Goal: Task Accomplishment & Management: Manage account settings

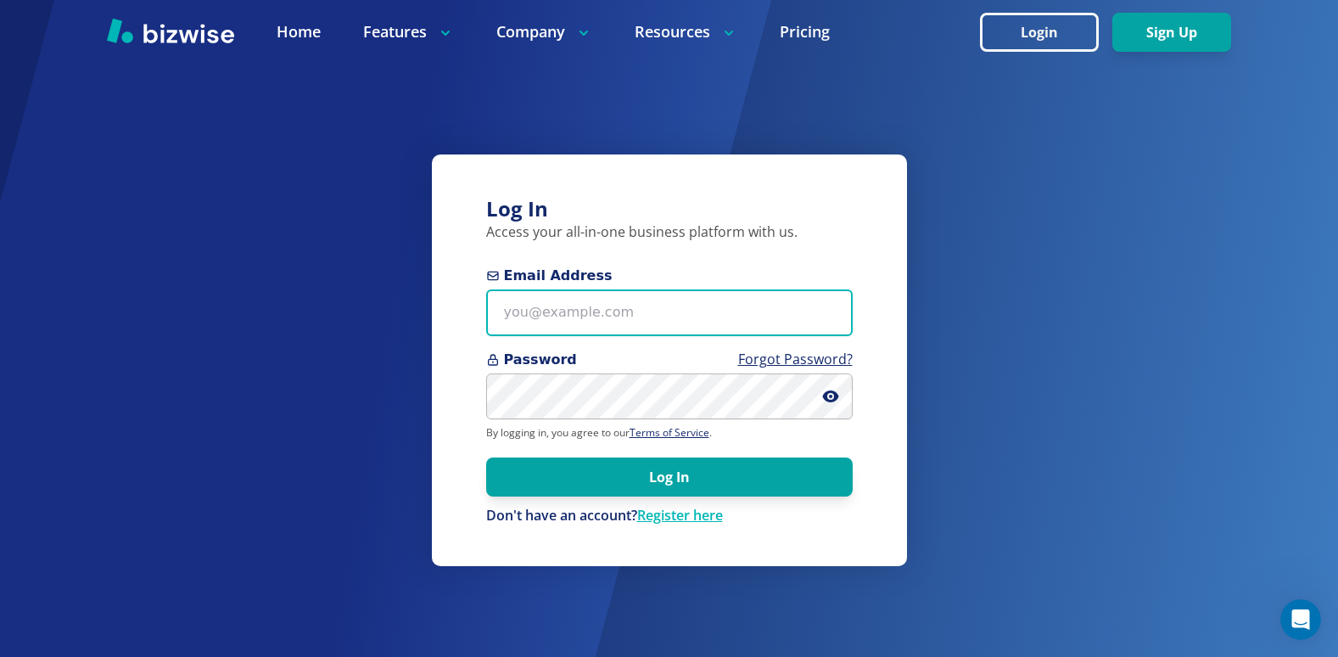
click at [680, 321] on input "Email Address" at bounding box center [669, 312] width 366 height 47
type input "[EMAIL_ADDRESS][DOMAIN_NAME]"
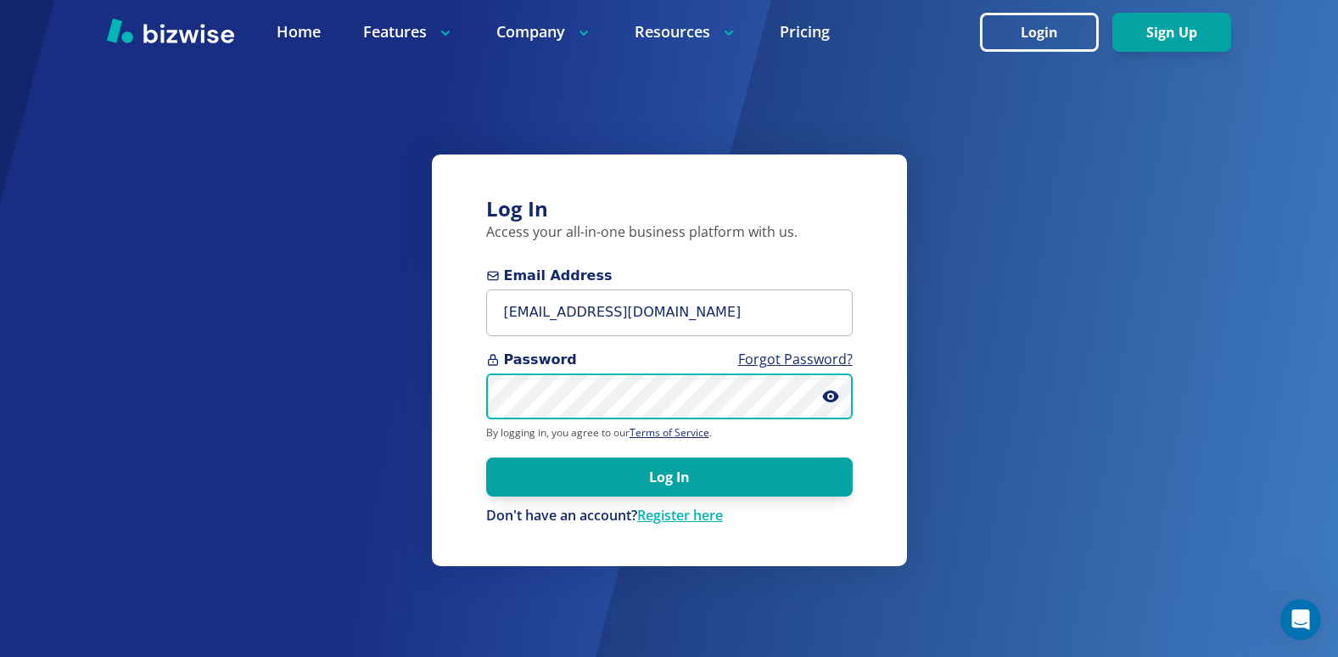
click at [486, 457] on button "Log In" at bounding box center [669, 476] width 366 height 39
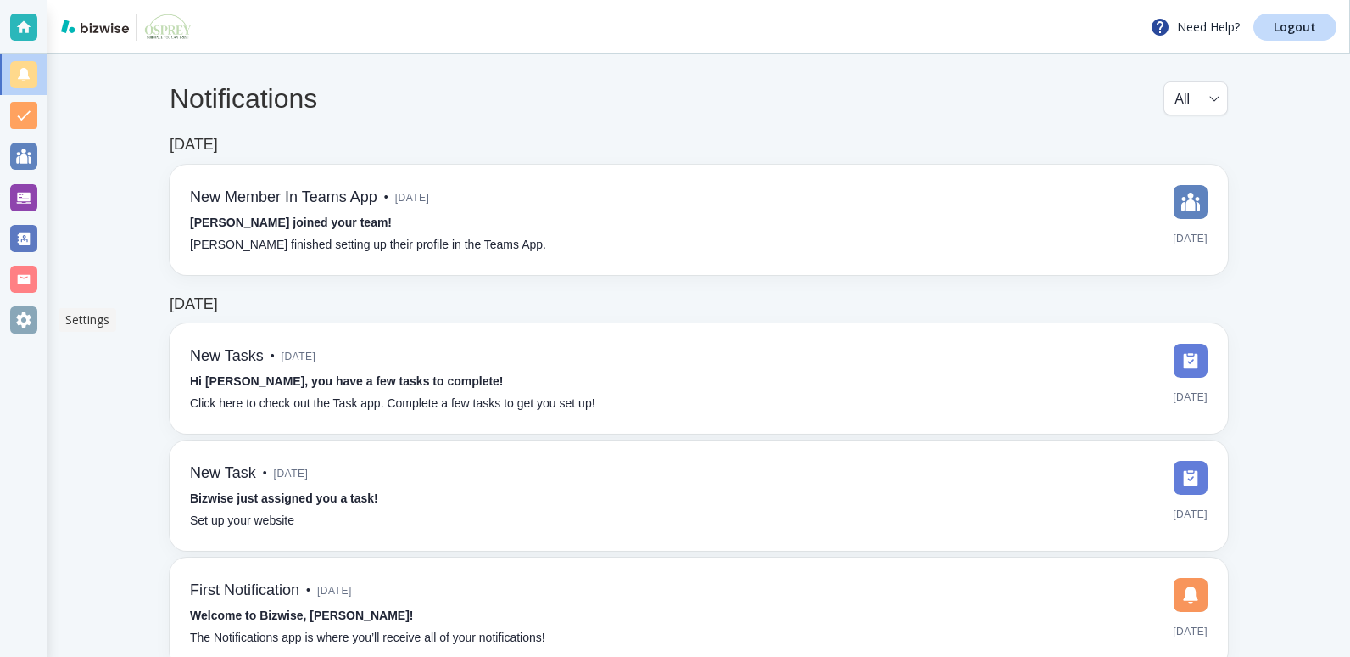
click at [21, 326] on div at bounding box center [23, 319] width 27 height 27
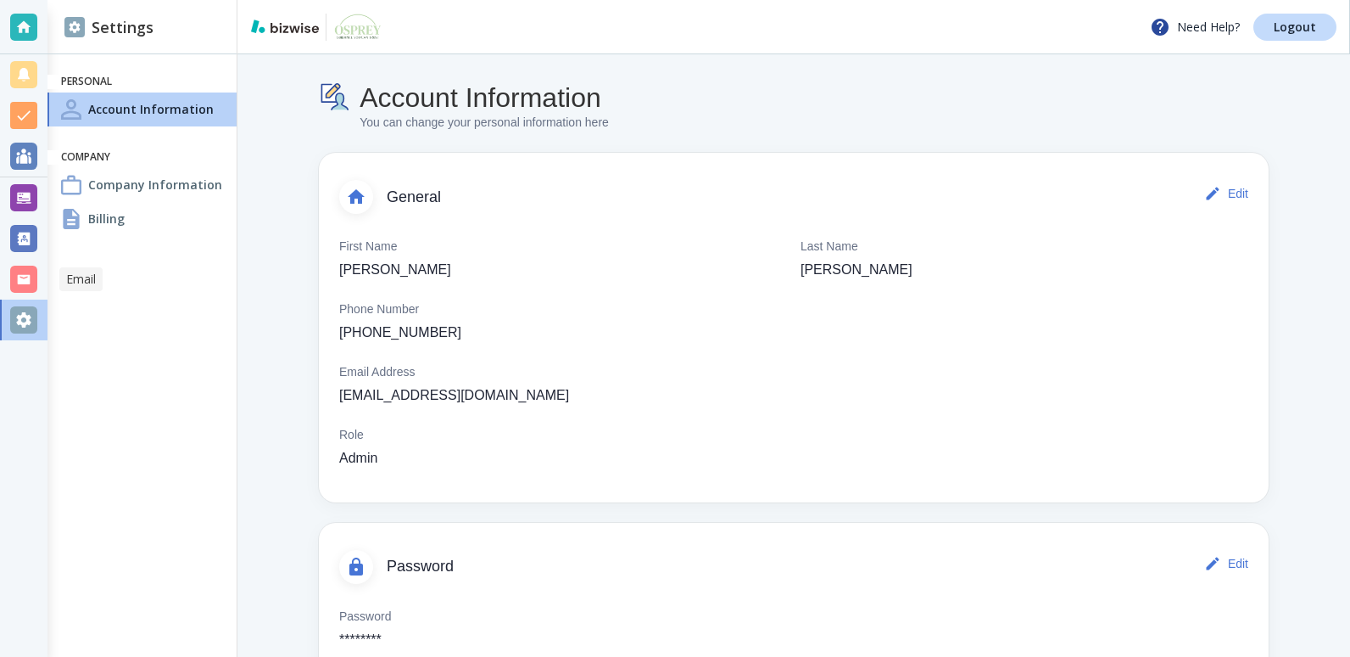
click at [37, 280] on div at bounding box center [24, 279] width 48 height 41
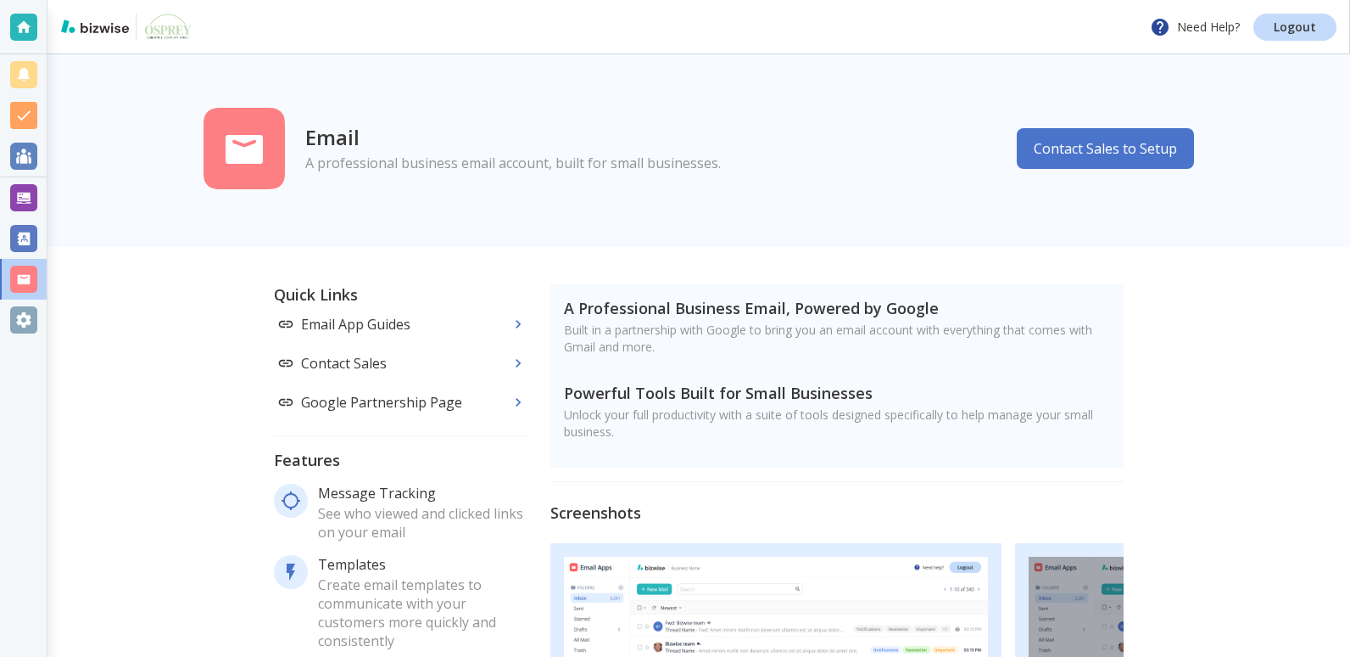
scroll to position [3, 0]
click at [31, 240] on div at bounding box center [23, 238] width 27 height 27
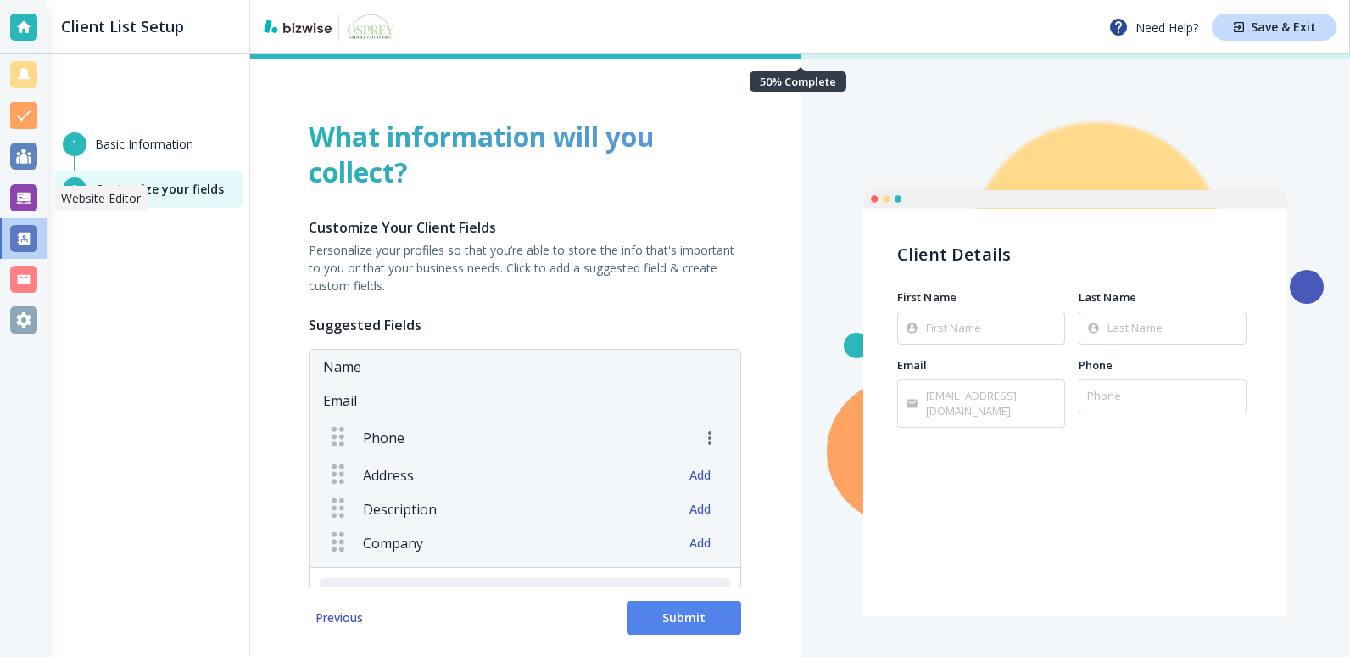
click at [22, 197] on div at bounding box center [23, 197] width 27 height 27
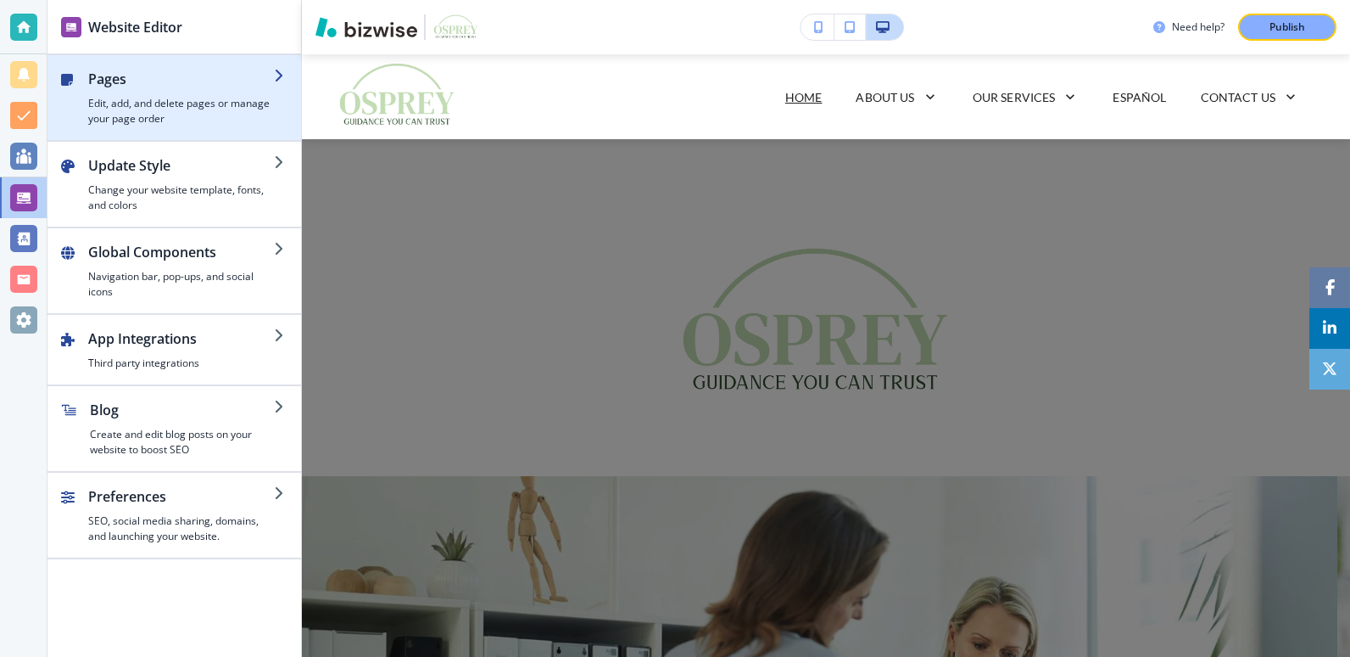
click at [169, 97] on h4 "Edit, add, and delete pages or manage your page order" at bounding box center [181, 111] width 186 height 31
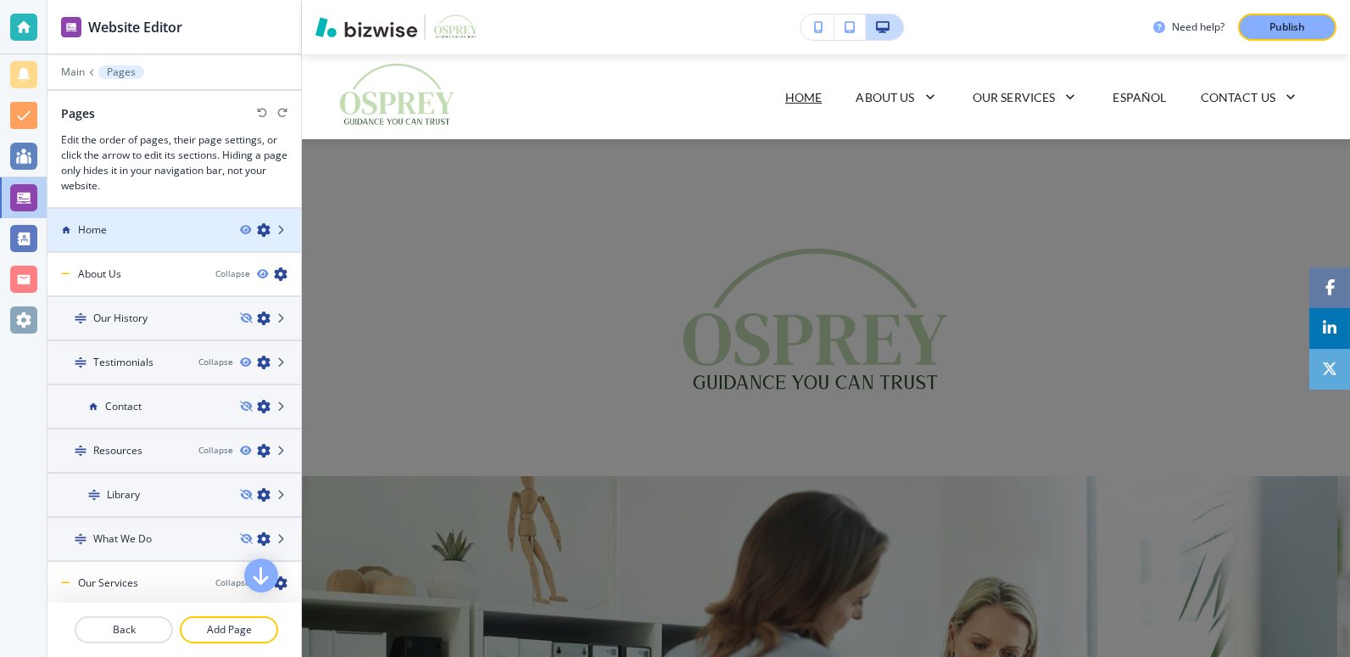
click at [159, 238] on div at bounding box center [175, 245] width 254 height 14
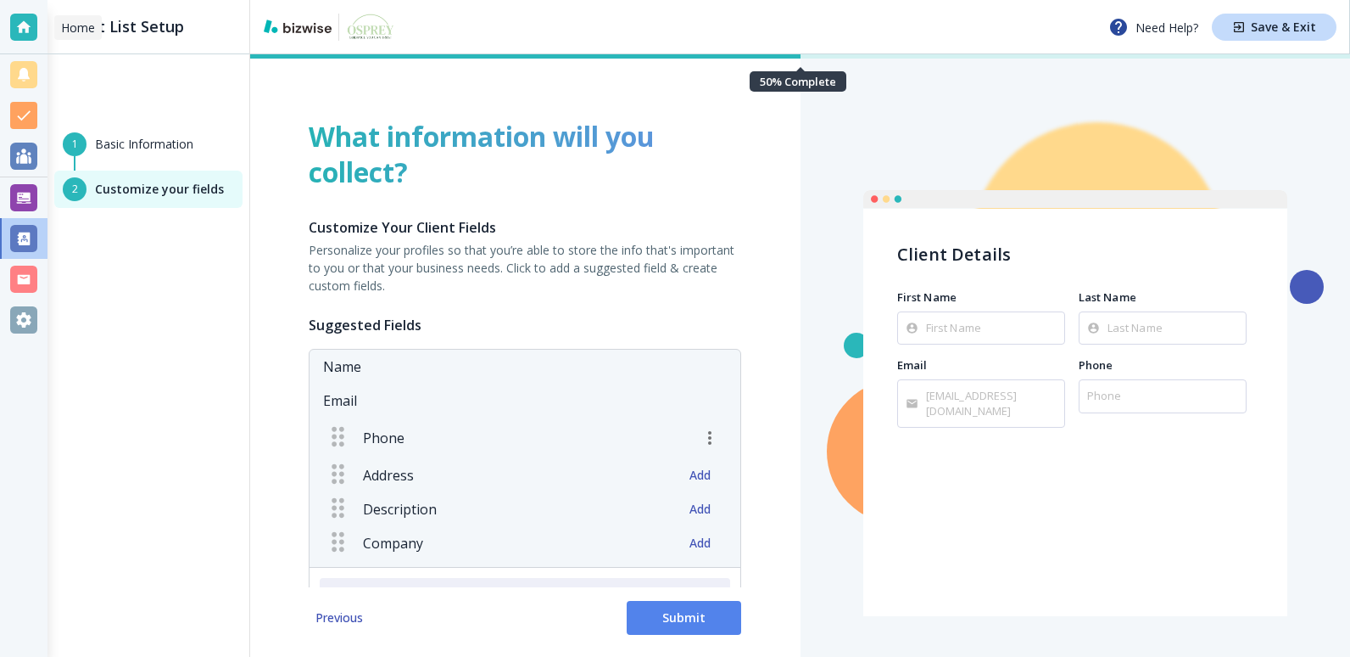
click at [40, 33] on div at bounding box center [24, 27] width 48 height 54
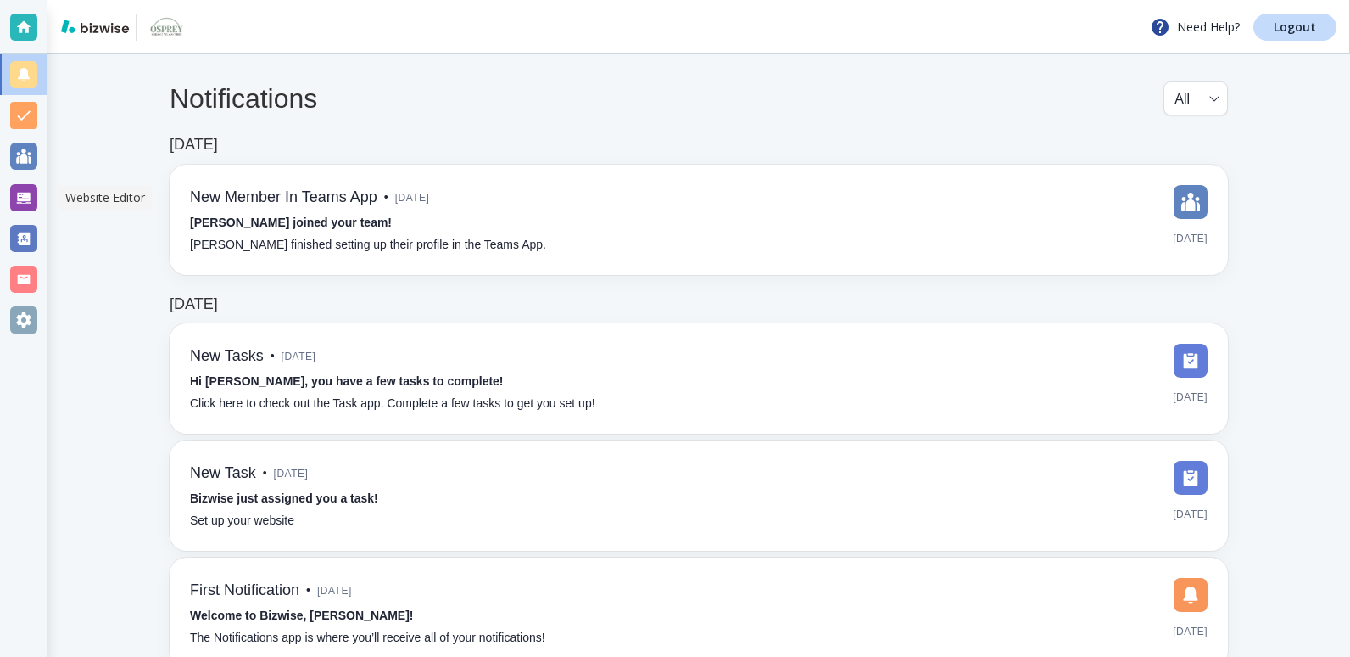
click at [20, 203] on div at bounding box center [23, 197] width 27 height 27
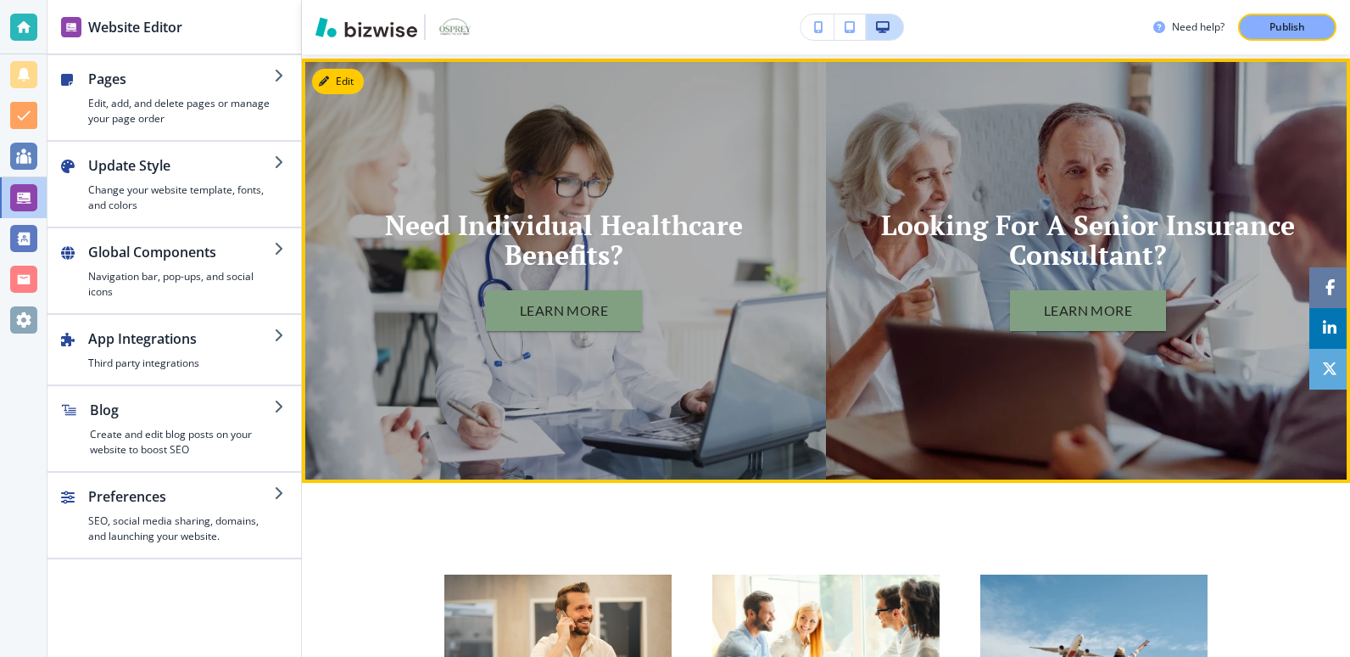
scroll to position [1400, 0]
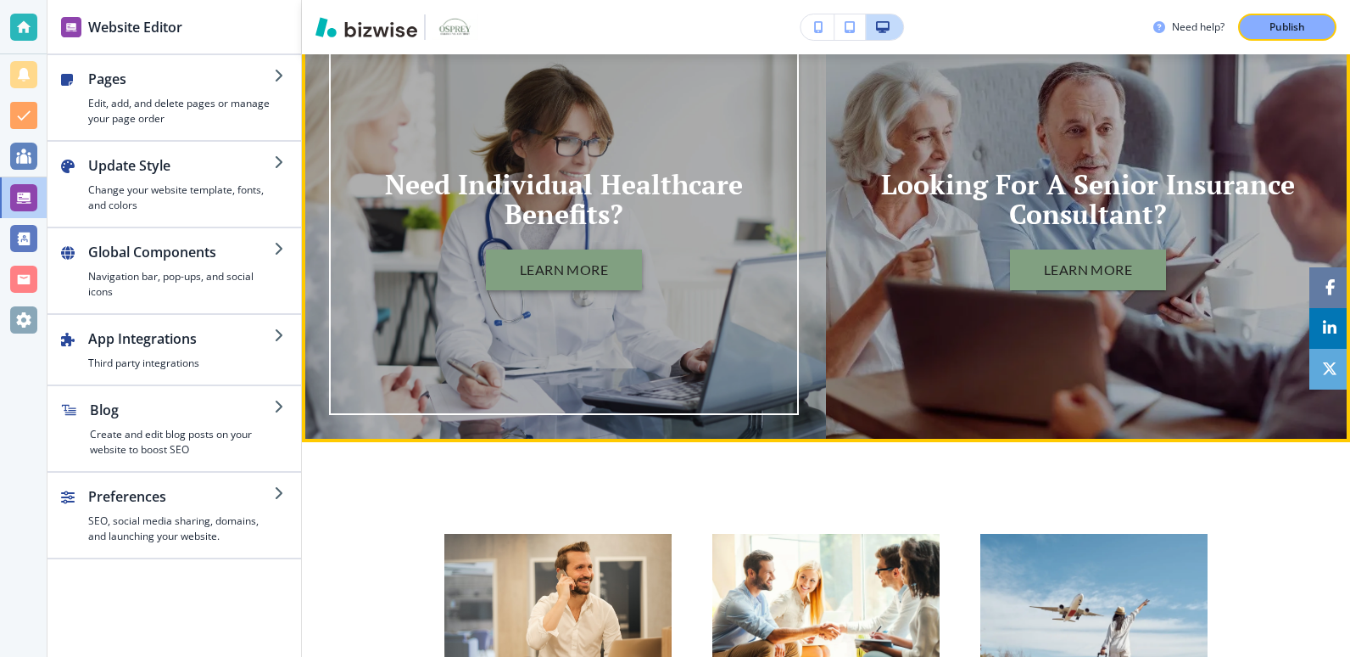
click at [548, 271] on button "LEARN MORE" at bounding box center [564, 269] width 157 height 41
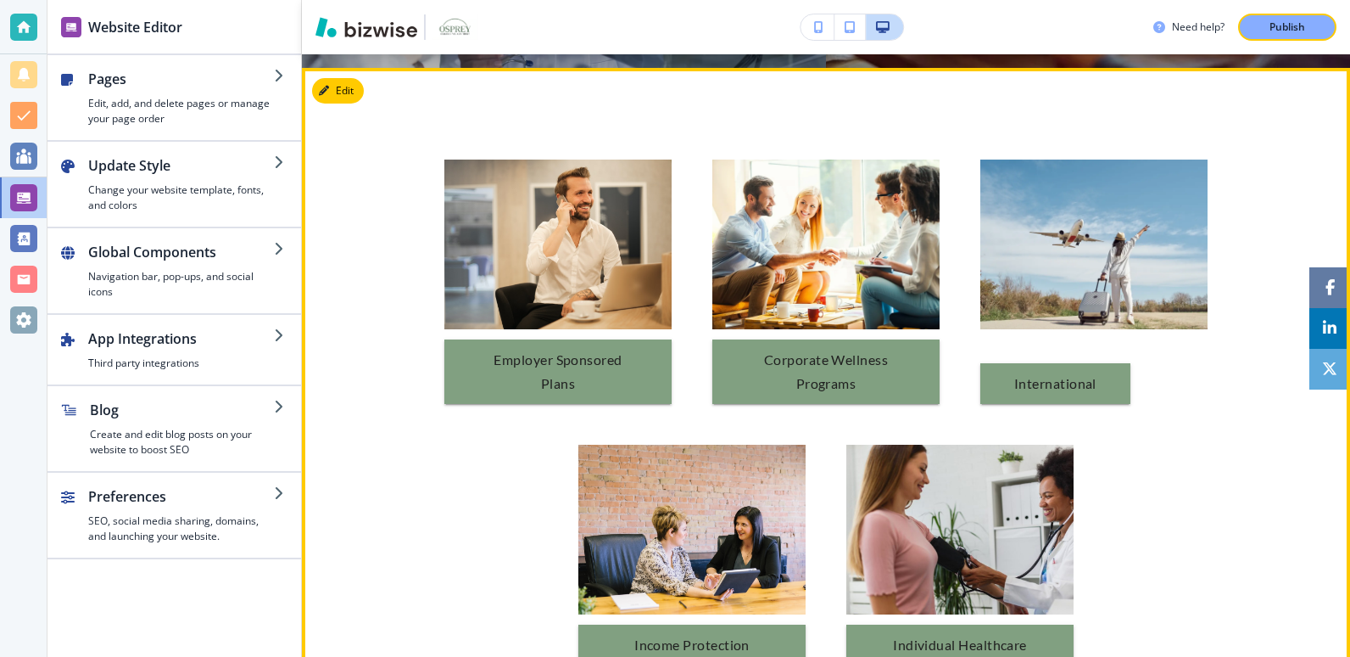
scroll to position [1775, 0]
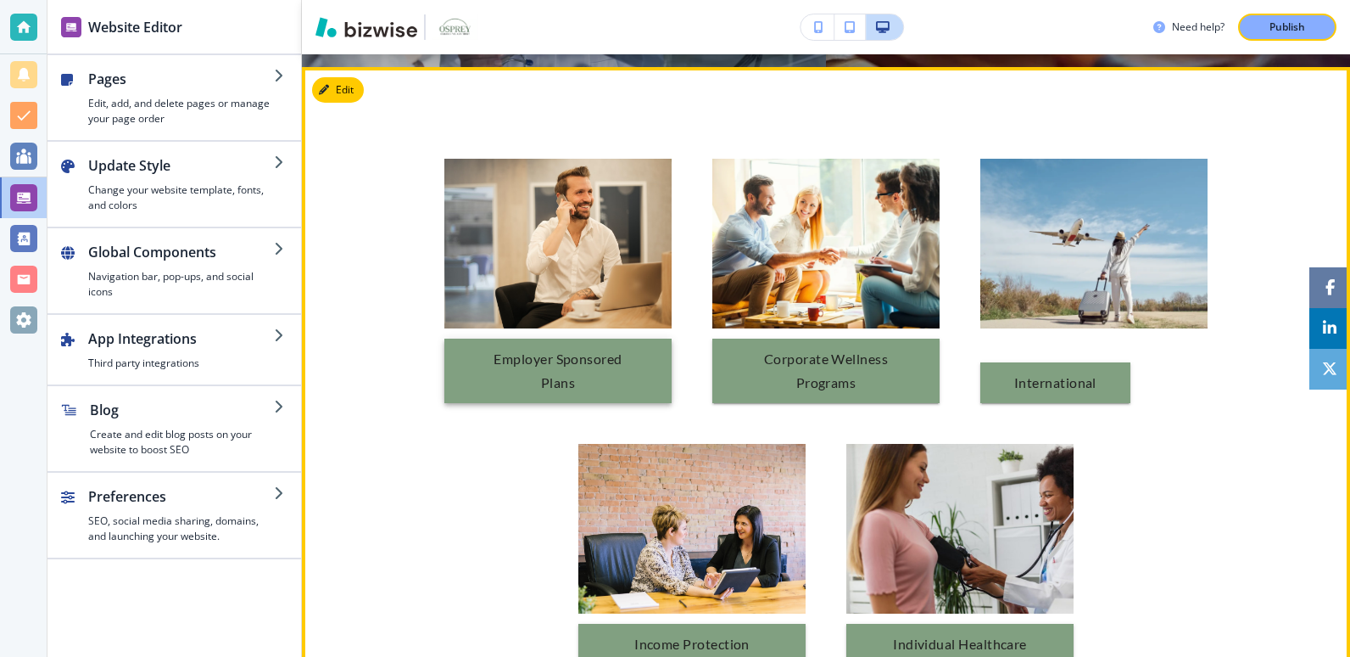
click at [461, 353] on button "Employer Sponsored Plans" at bounding box center [558, 370] width 227 height 64
click at [763, 373] on link "Corporate Wellness Programs" at bounding box center [826, 370] width 227 height 64
click at [542, 370] on button "Employer Sponsored Plans" at bounding box center [558, 370] width 227 height 64
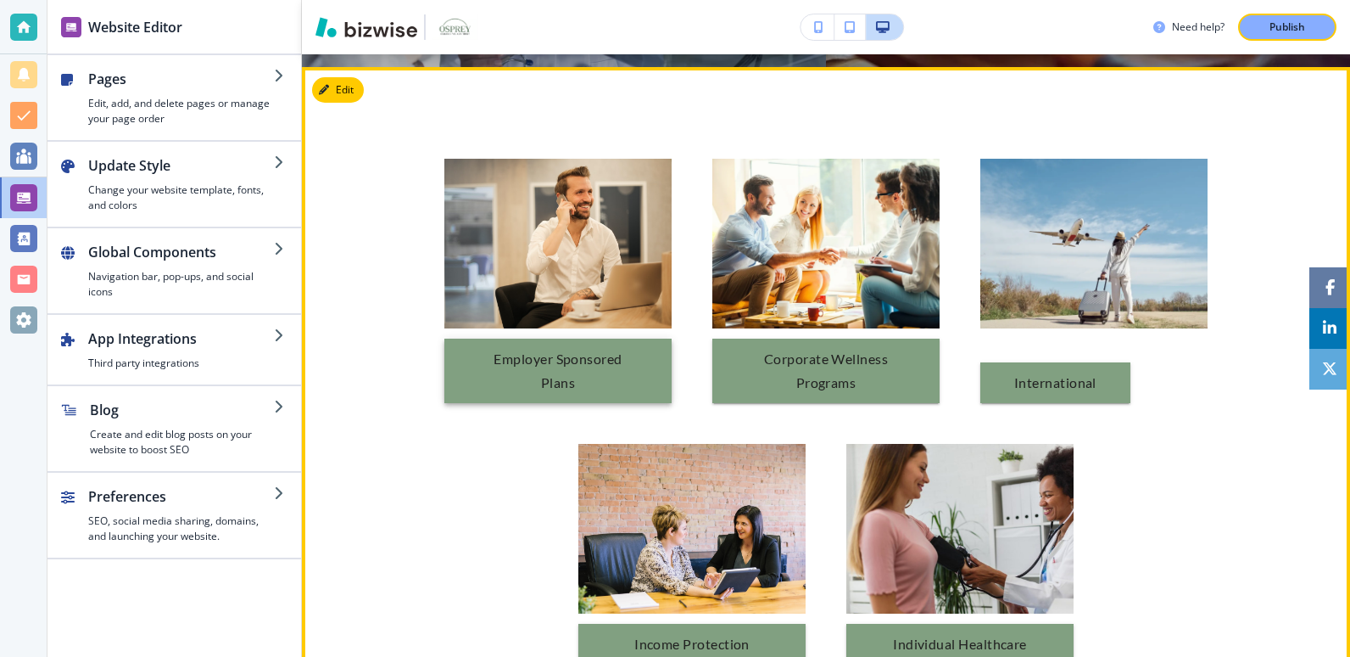
click at [598, 354] on button "Employer Sponsored Plans" at bounding box center [558, 370] width 227 height 64
click at [1076, 377] on button "International" at bounding box center [1056, 382] width 150 height 41
click at [692, 634] on button "Income Protection Benefits." at bounding box center [692, 656] width 227 height 64
click at [979, 617] on div at bounding box center [960, 534] width 227 height 180
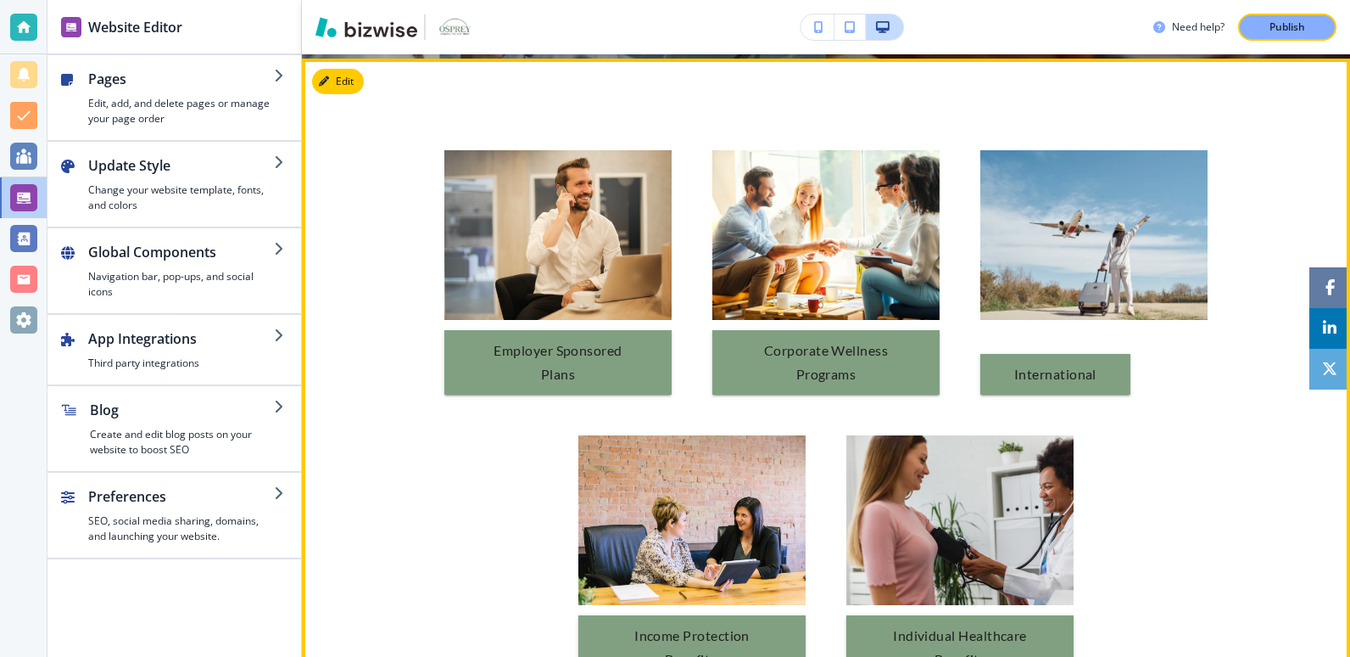
scroll to position [1665, 0]
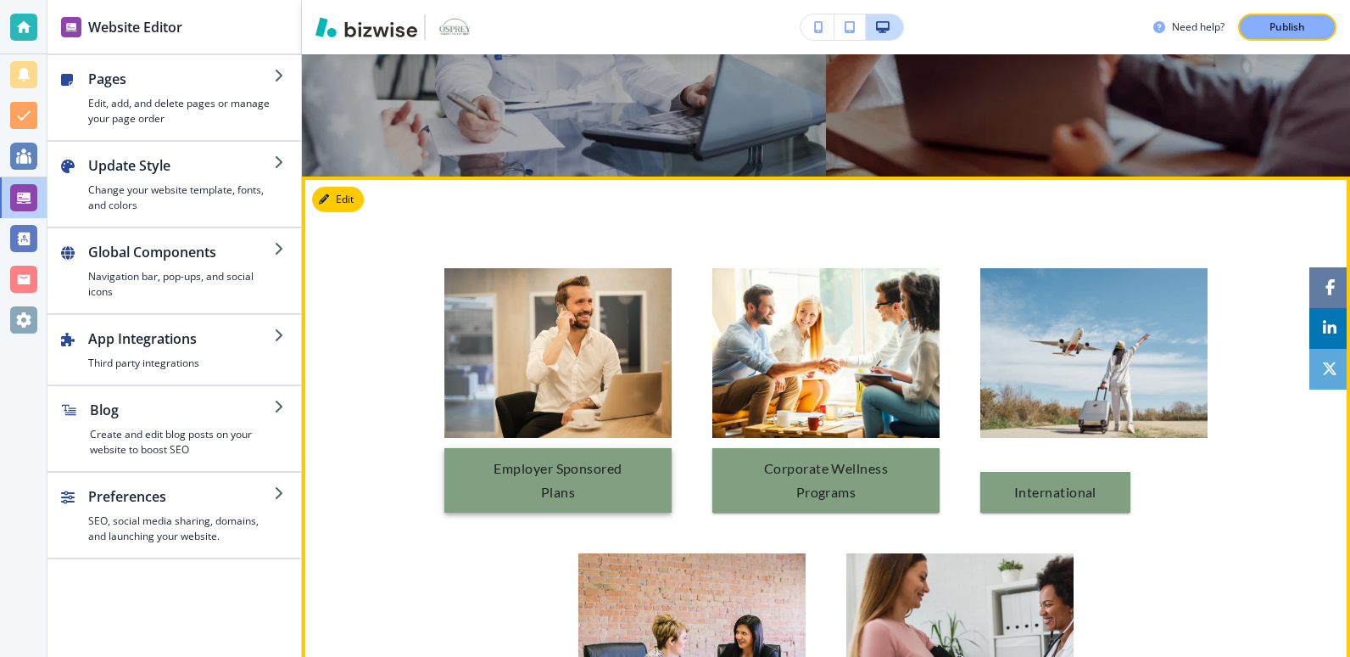
click at [551, 467] on button "Employer Sponsored Plans" at bounding box center [558, 480] width 227 height 64
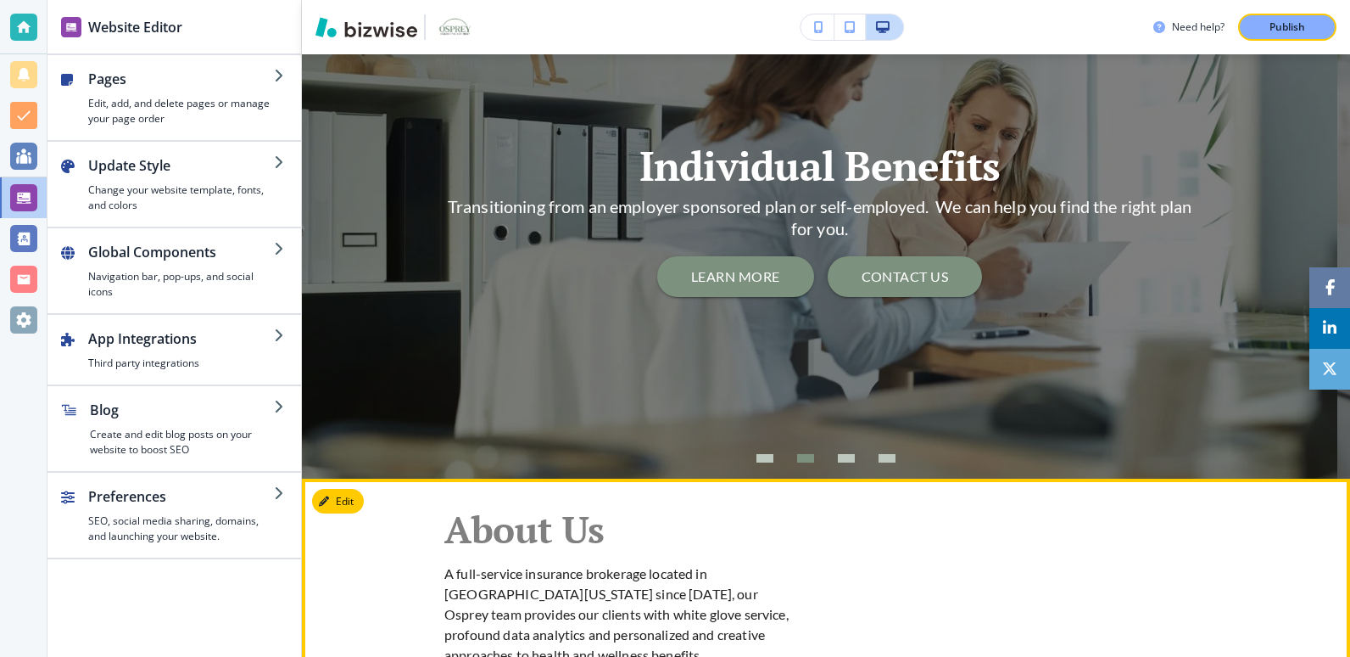
scroll to position [454, 0]
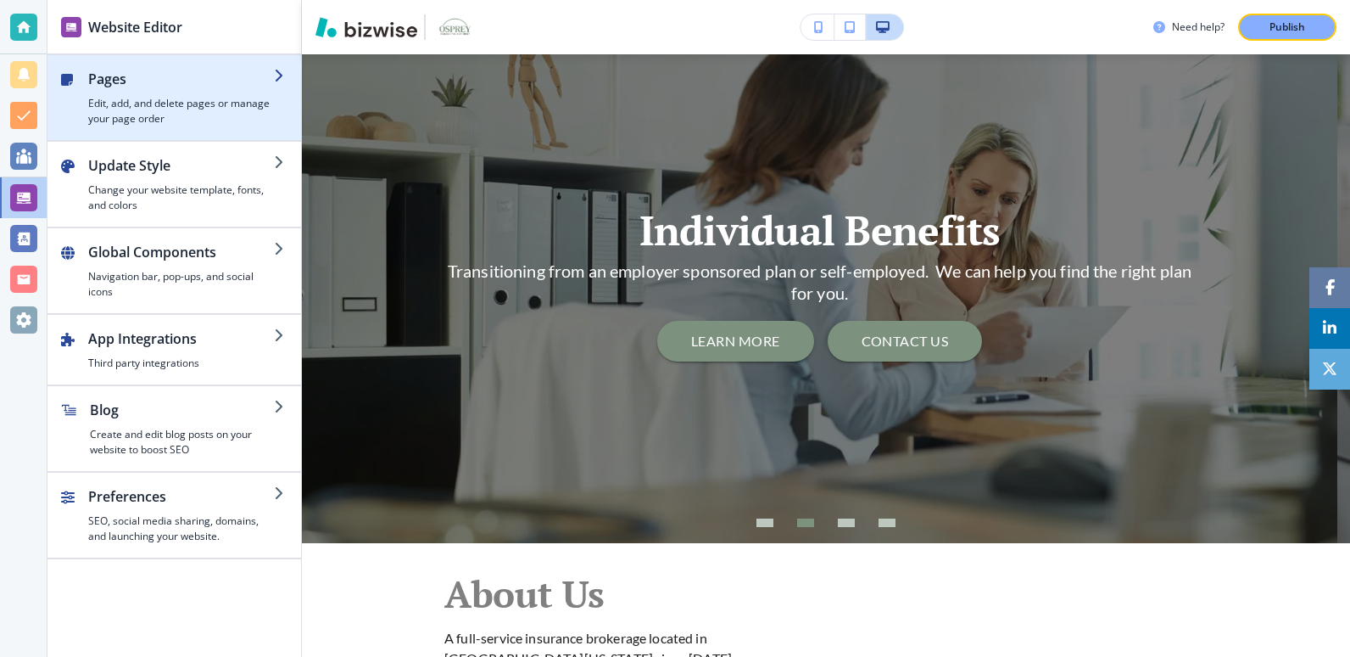
click at [188, 108] on h4 "Edit, add, and delete pages or manage your page order" at bounding box center [181, 111] width 186 height 31
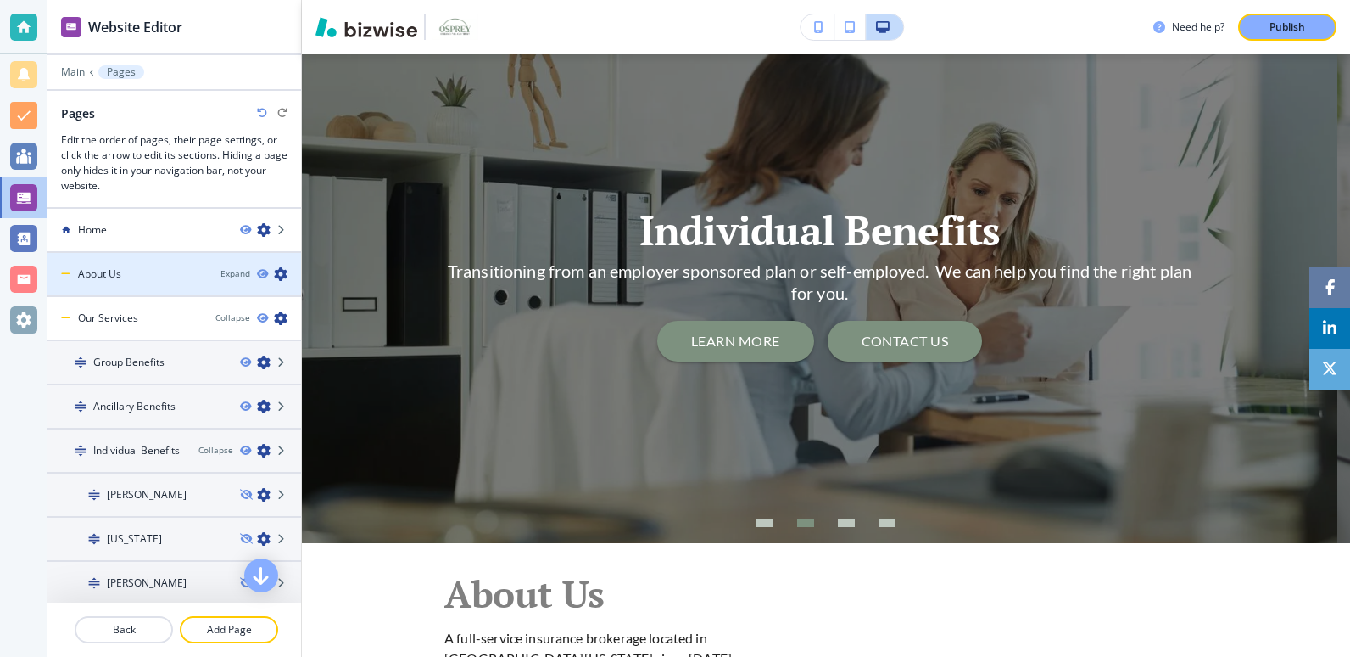
click at [141, 278] on div "About Us" at bounding box center [127, 273] width 159 height 15
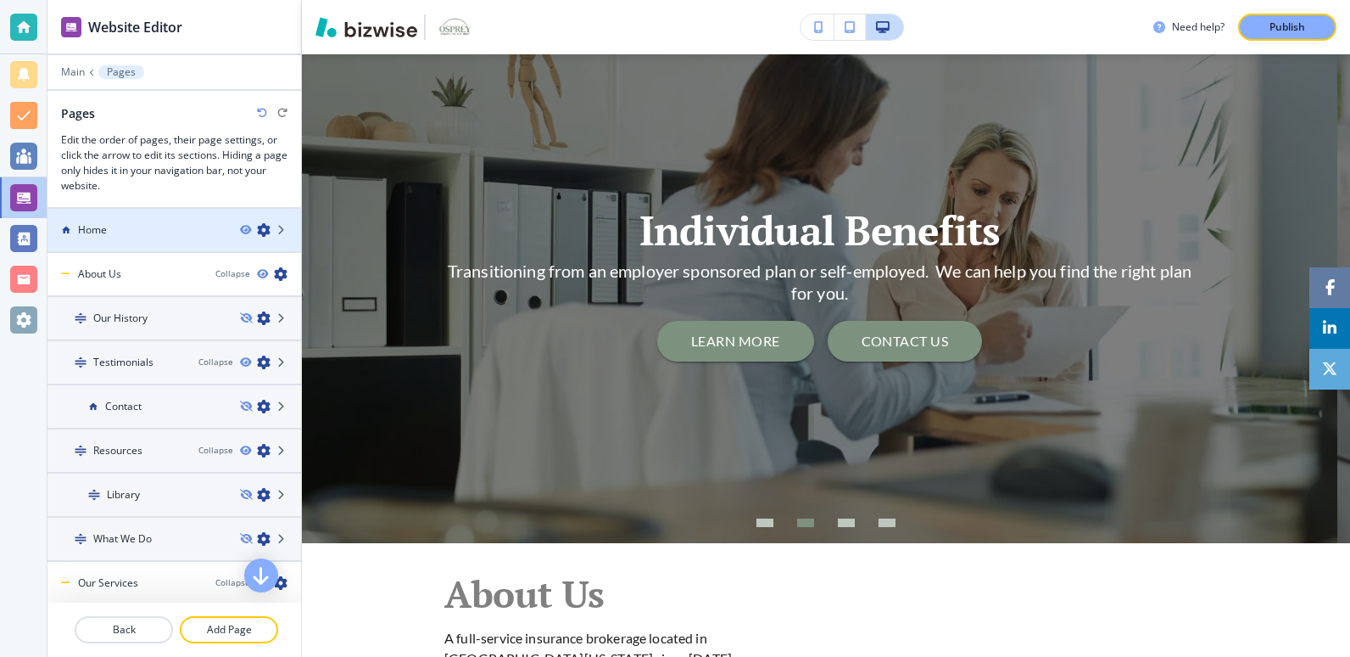
click at [127, 240] on div at bounding box center [175, 245] width 254 height 14
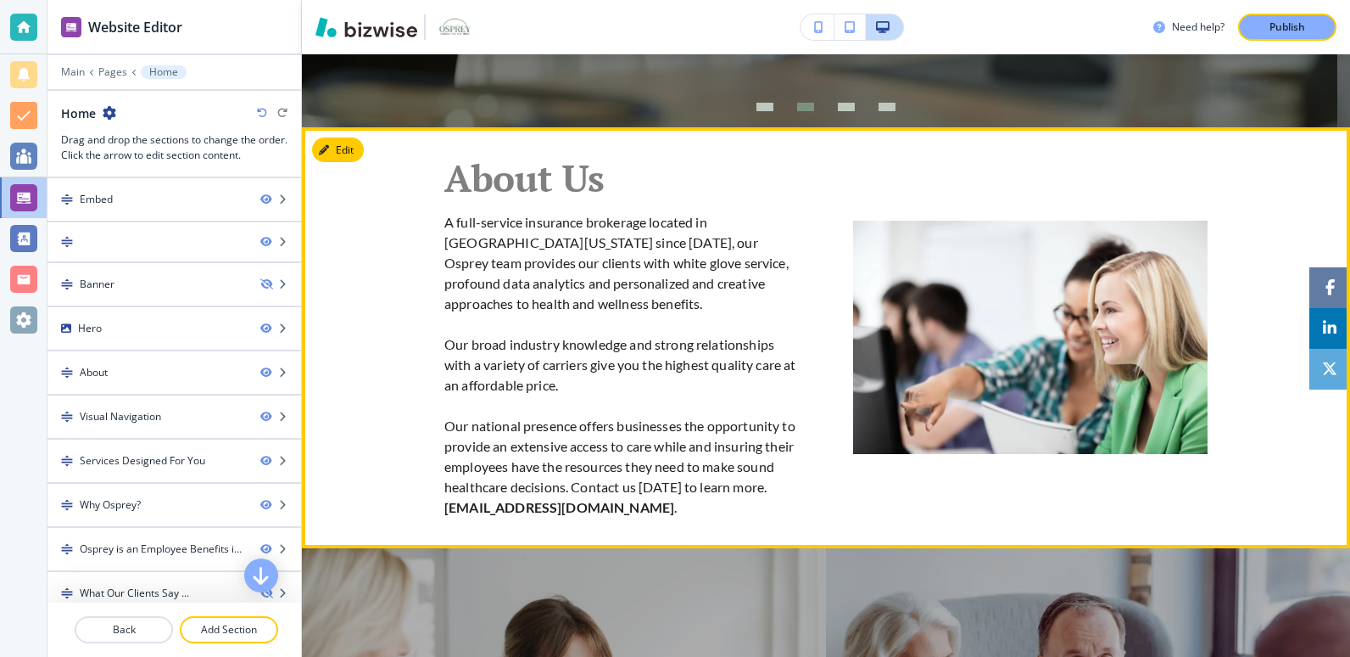
scroll to position [870, 0]
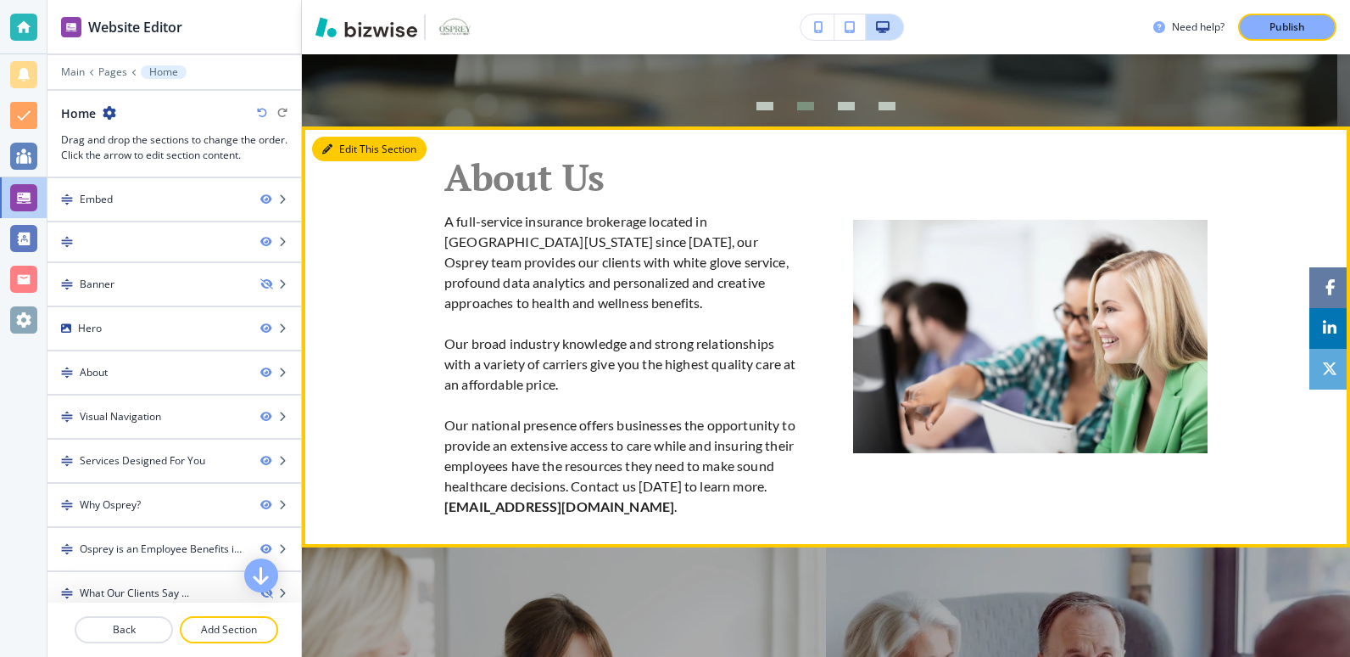
click at [334, 156] on button "Edit This Section" at bounding box center [369, 149] width 115 height 25
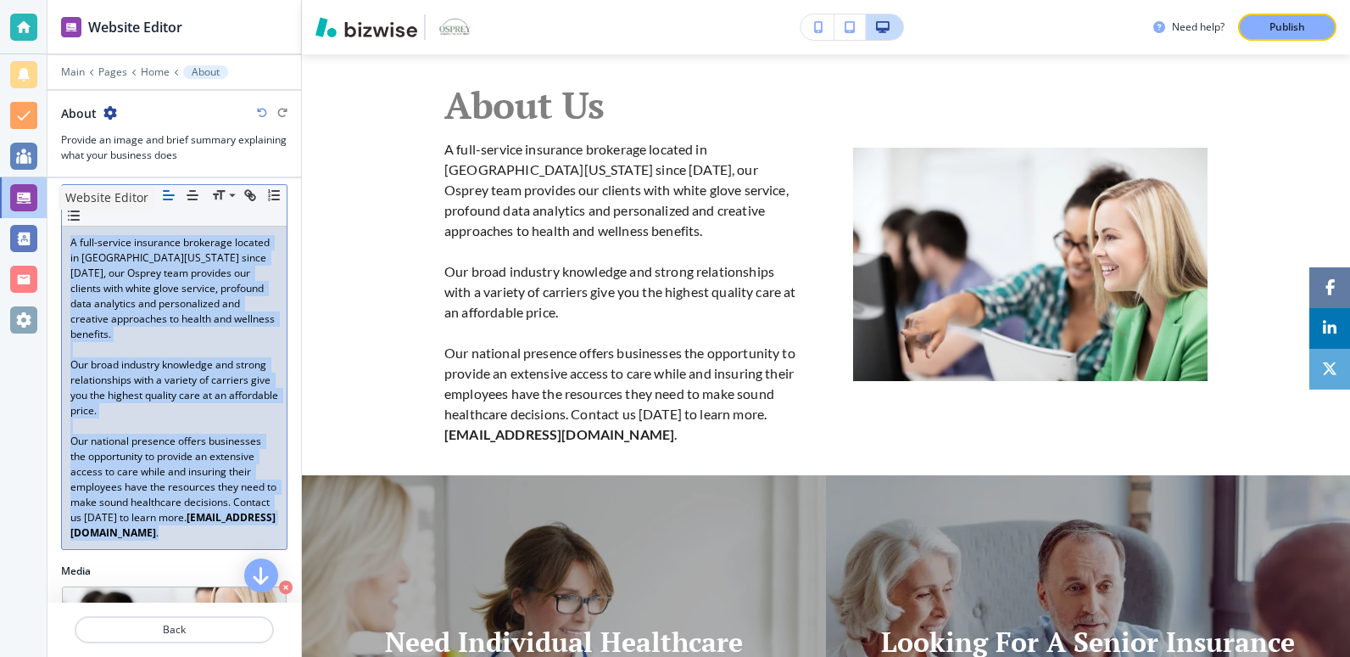
scroll to position [244, 0]
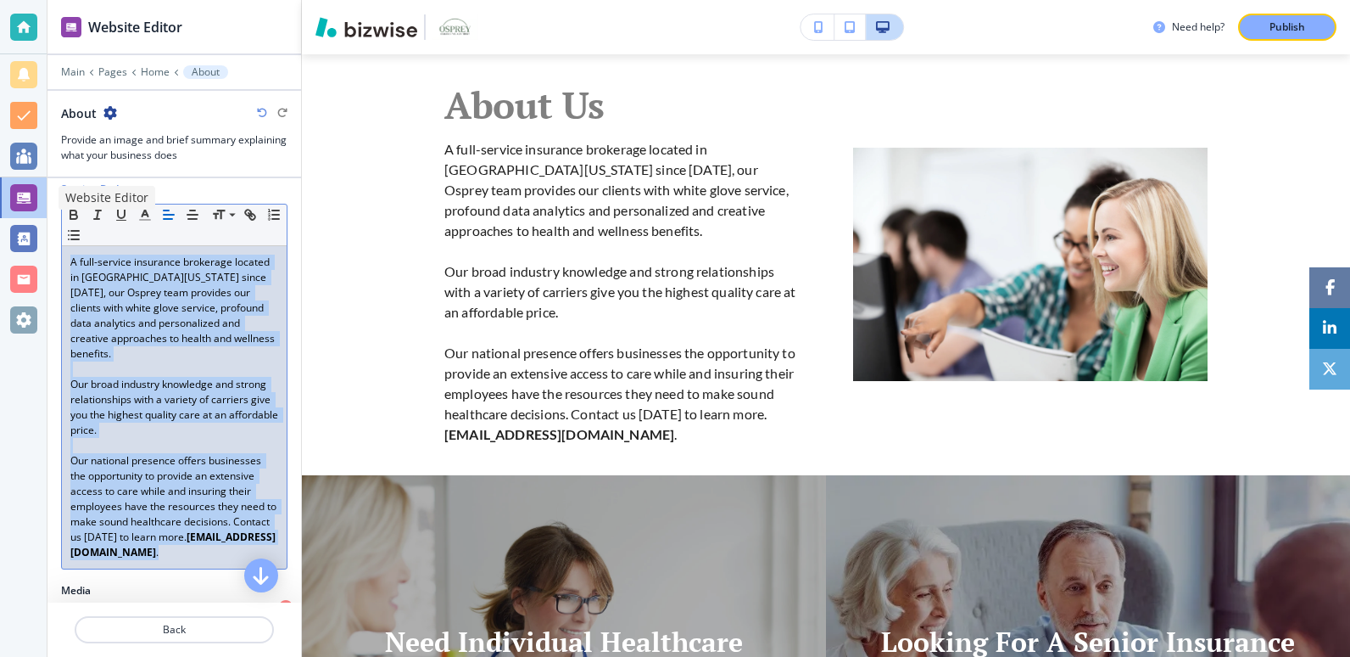
drag, startPoint x: 196, startPoint y: 461, endPoint x: 8, endPoint y: 231, distance: 297.3
click at [8, 231] on div "Website Editor Main Pages Home About About Provide an image and brief summary e…" at bounding box center [675, 328] width 1350 height 657
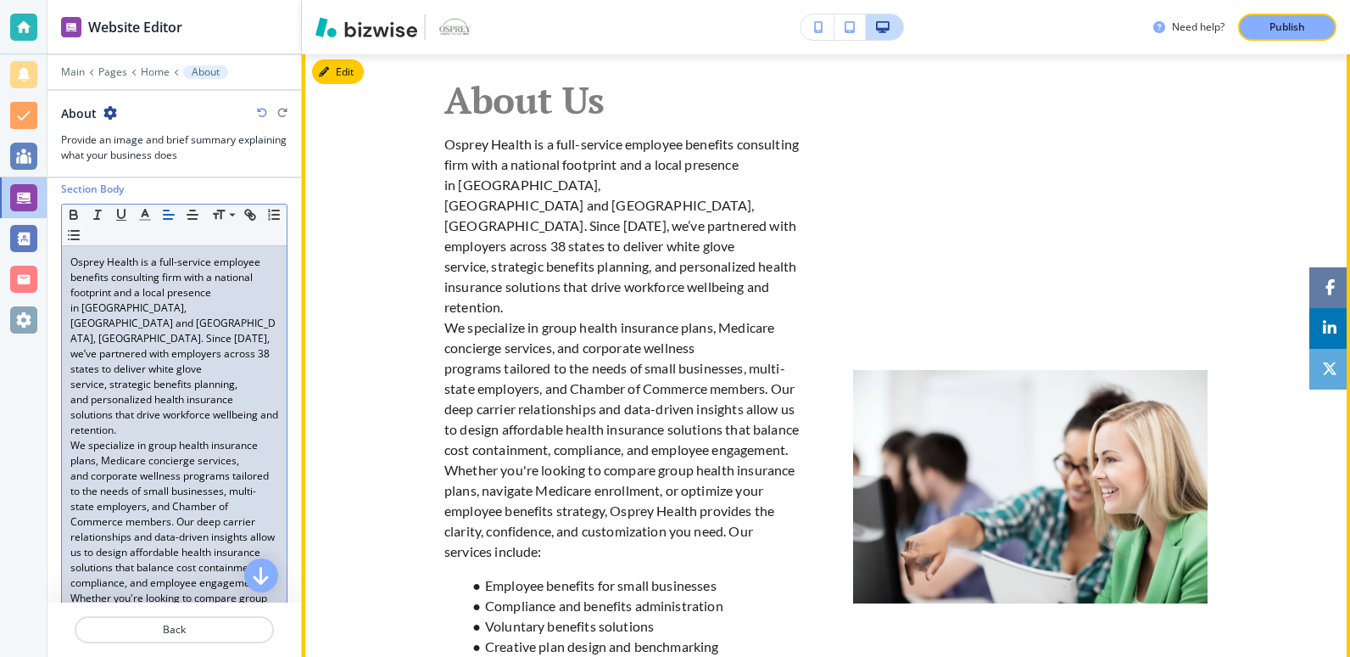
scroll to position [948, 0]
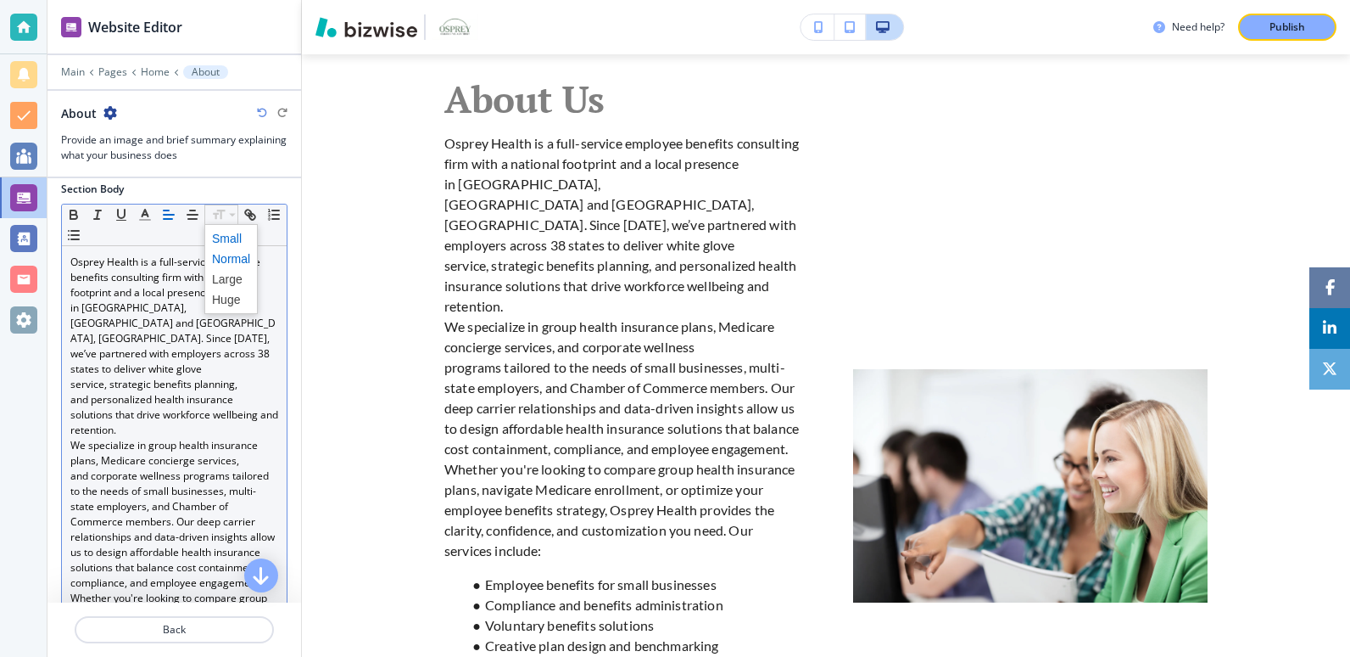
click at [224, 237] on span at bounding box center [231, 238] width 38 height 20
click at [227, 255] on span at bounding box center [231, 259] width 38 height 20
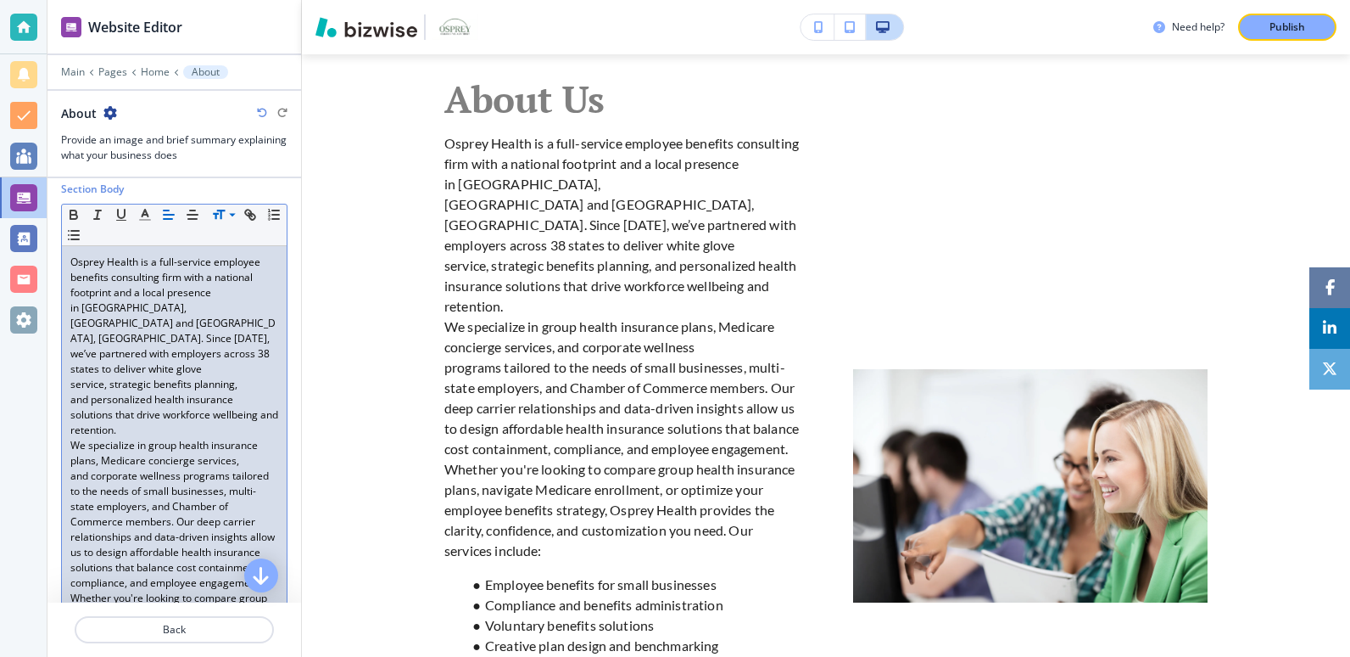
click at [220, 382] on p "Osprey Health is a full-service employee benefits consulting firm with a nation…" at bounding box center [174, 345] width 208 height 183
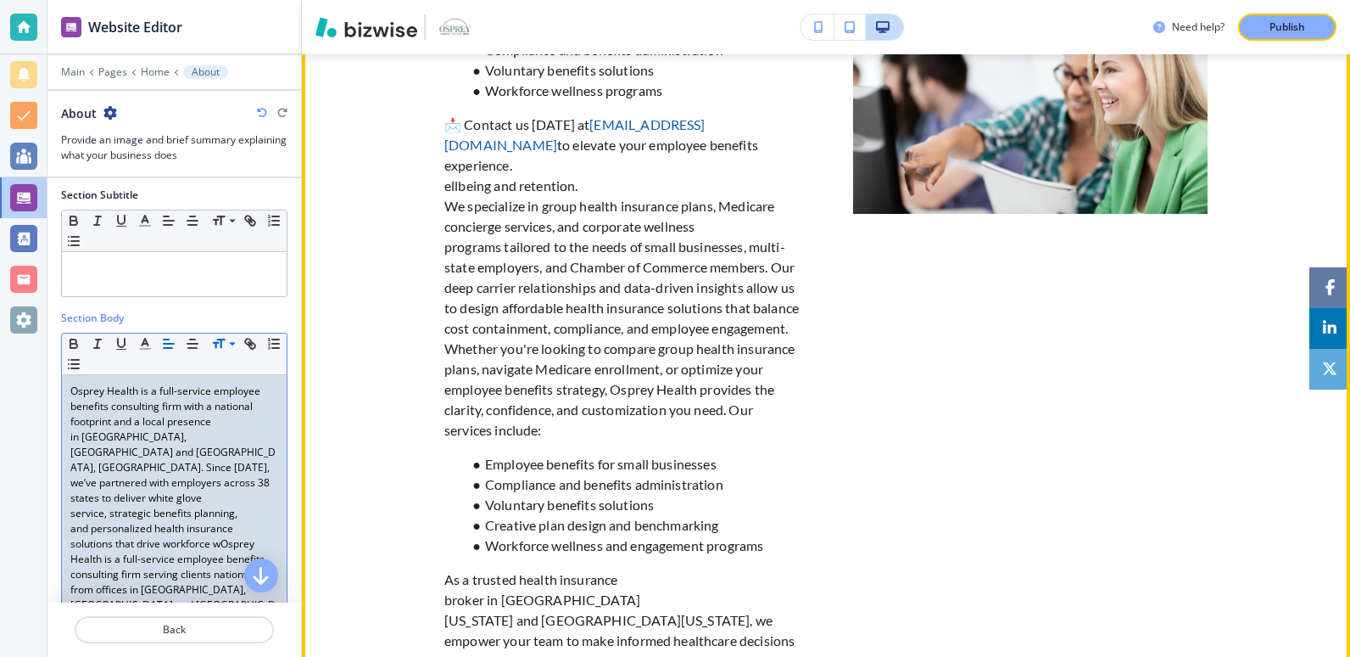
scroll to position [1585, 0]
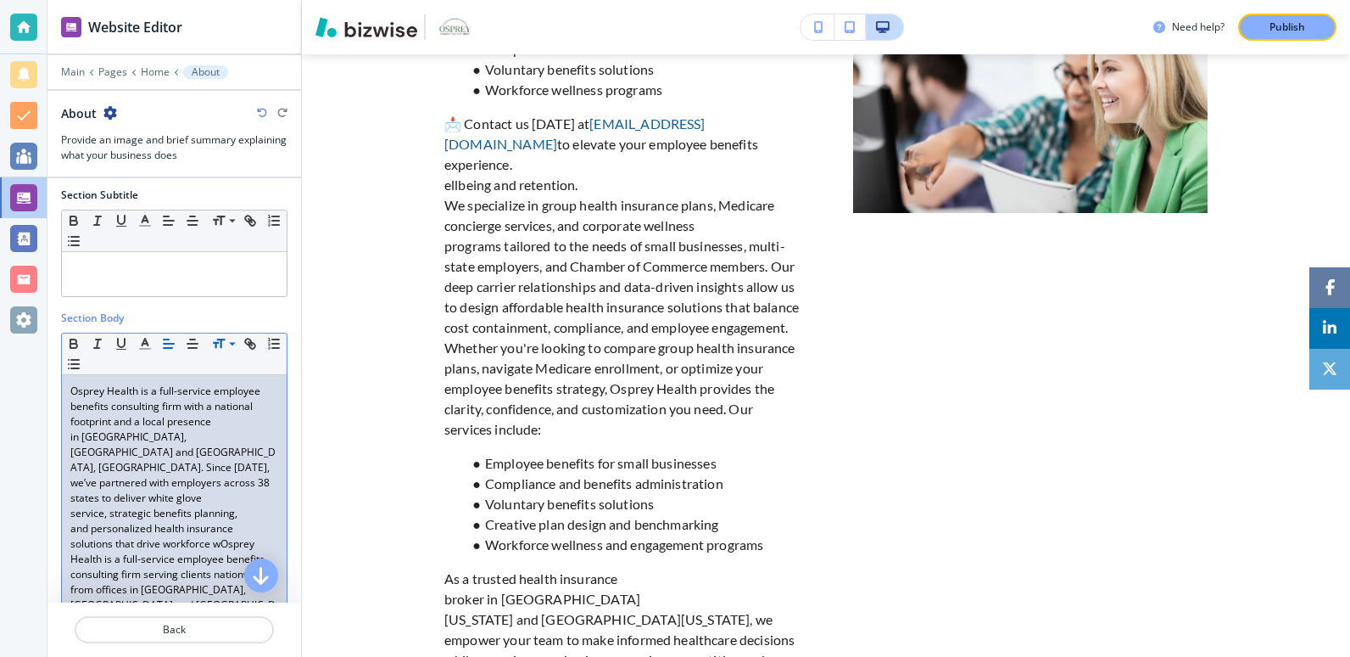
click at [164, 532] on p "Osprey Health is a full-service employee benefits consulting firm with a nation…" at bounding box center [174, 535] width 208 height 305
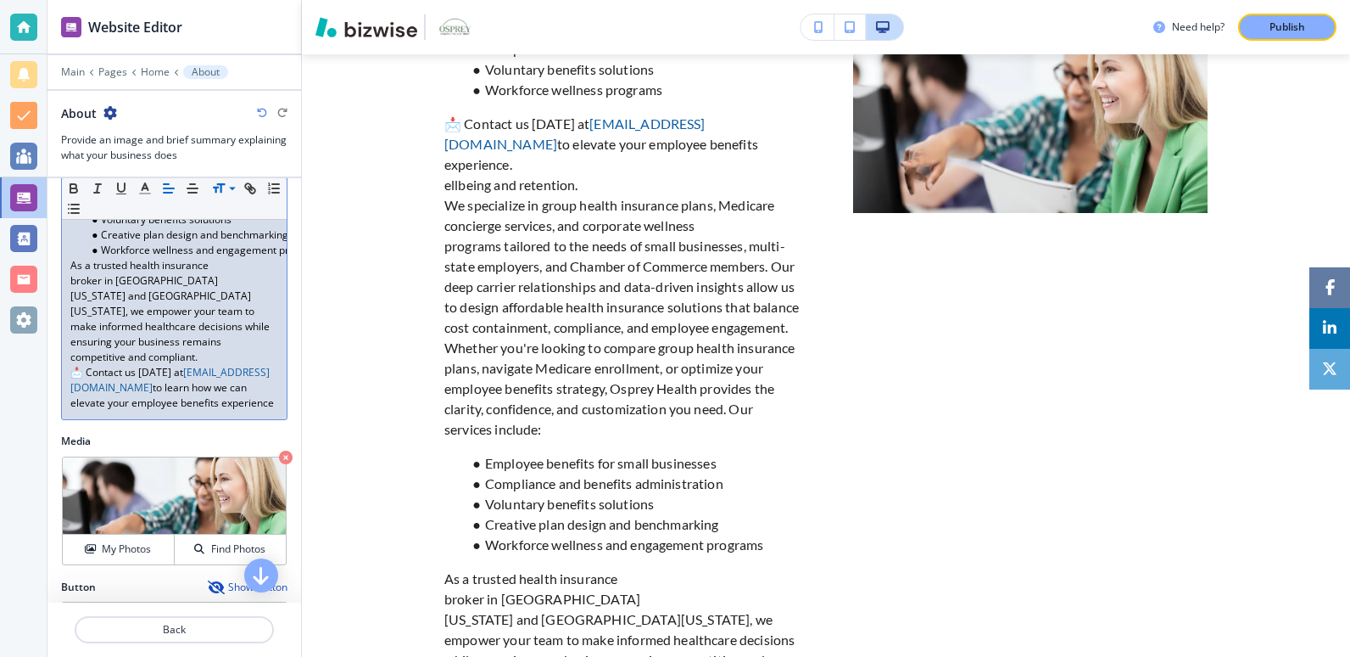
scroll to position [1189, 0]
click at [184, 409] on p "📩 Contact us today at info@ospreyhealth.com to learn how we can elevate your em…" at bounding box center [174, 386] width 208 height 46
drag, startPoint x: 179, startPoint y: 465, endPoint x: -2, endPoint y: 211, distance: 311.4
click at [0, 0] on html "Website Editor Main Pages Home About About Provide an image and brief summary e…" at bounding box center [675, 0] width 1350 height 0
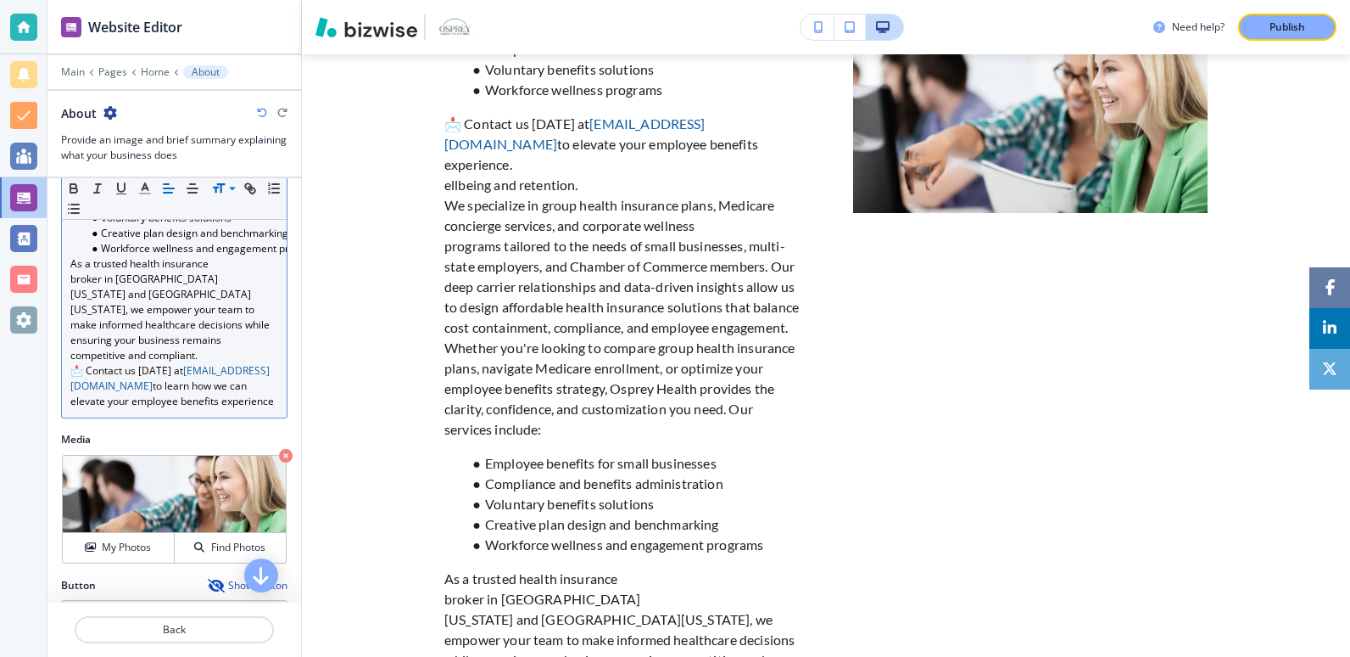
click at [180, 409] on p "📩 Contact us today at info@ospreyhealth.com to learn how we can elevate your em…" at bounding box center [174, 386] width 208 height 46
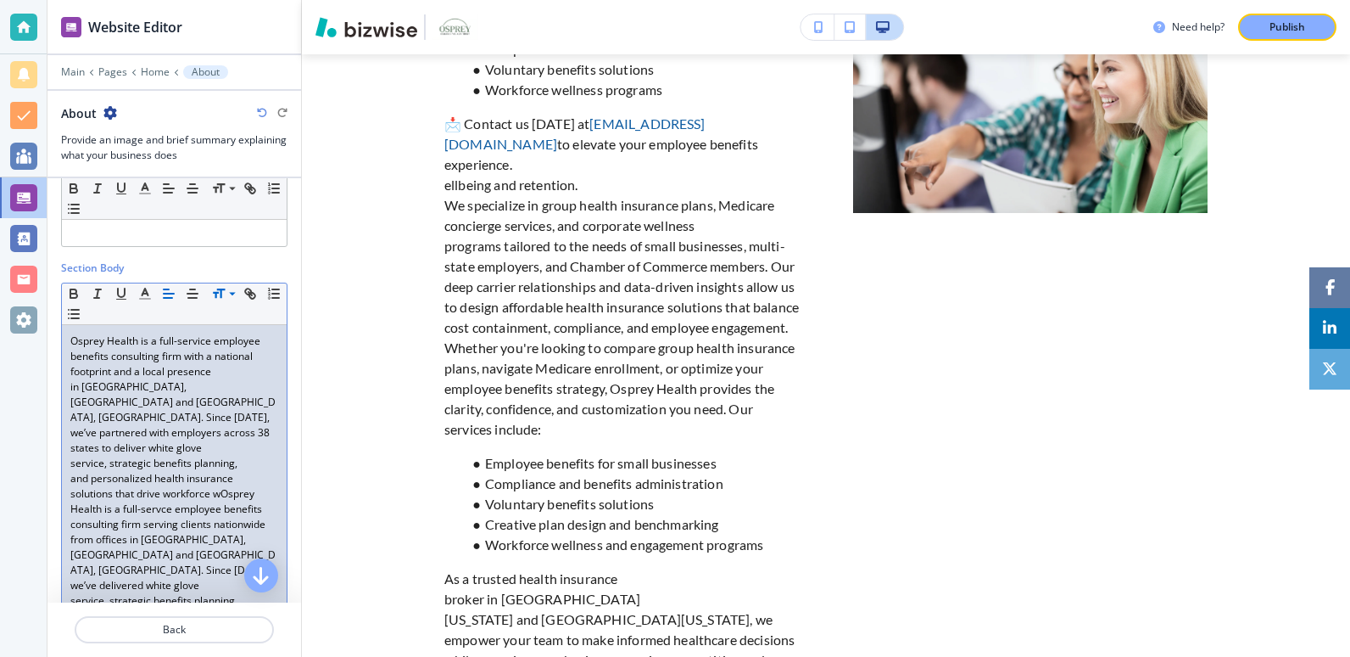
scroll to position [0, 0]
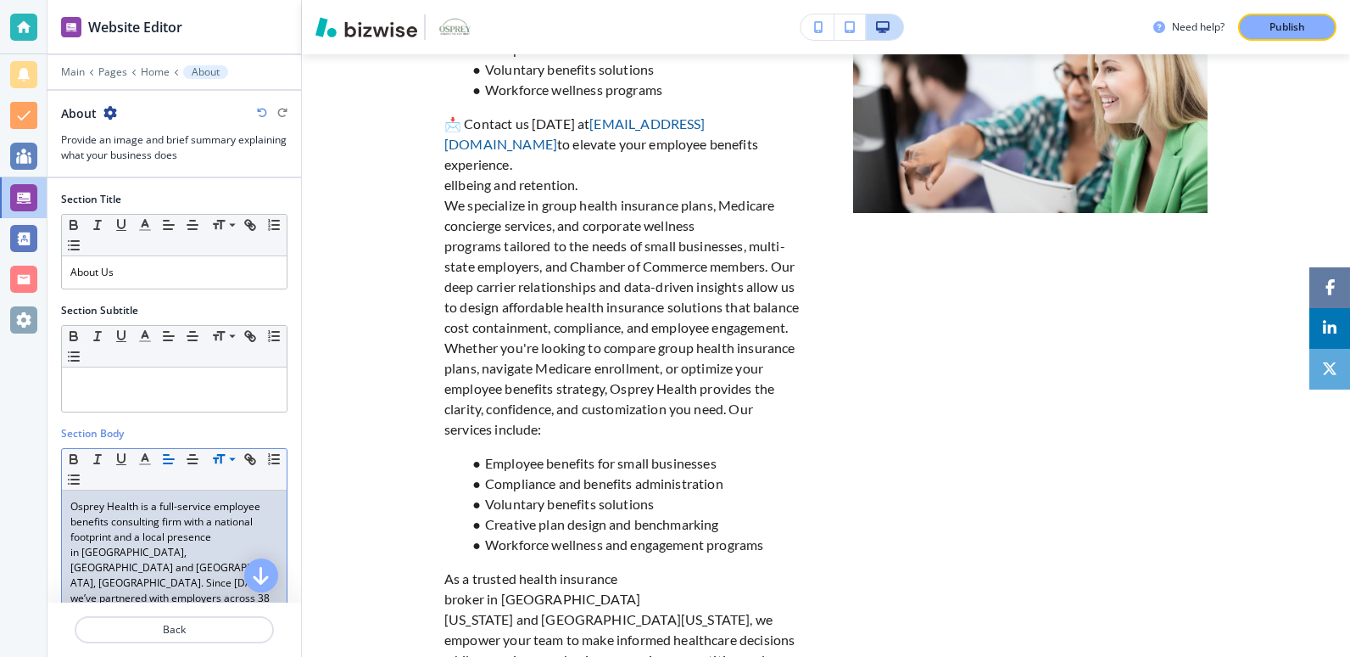
drag, startPoint x: 180, startPoint y: 463, endPoint x: 53, endPoint y: 510, distance: 135.5
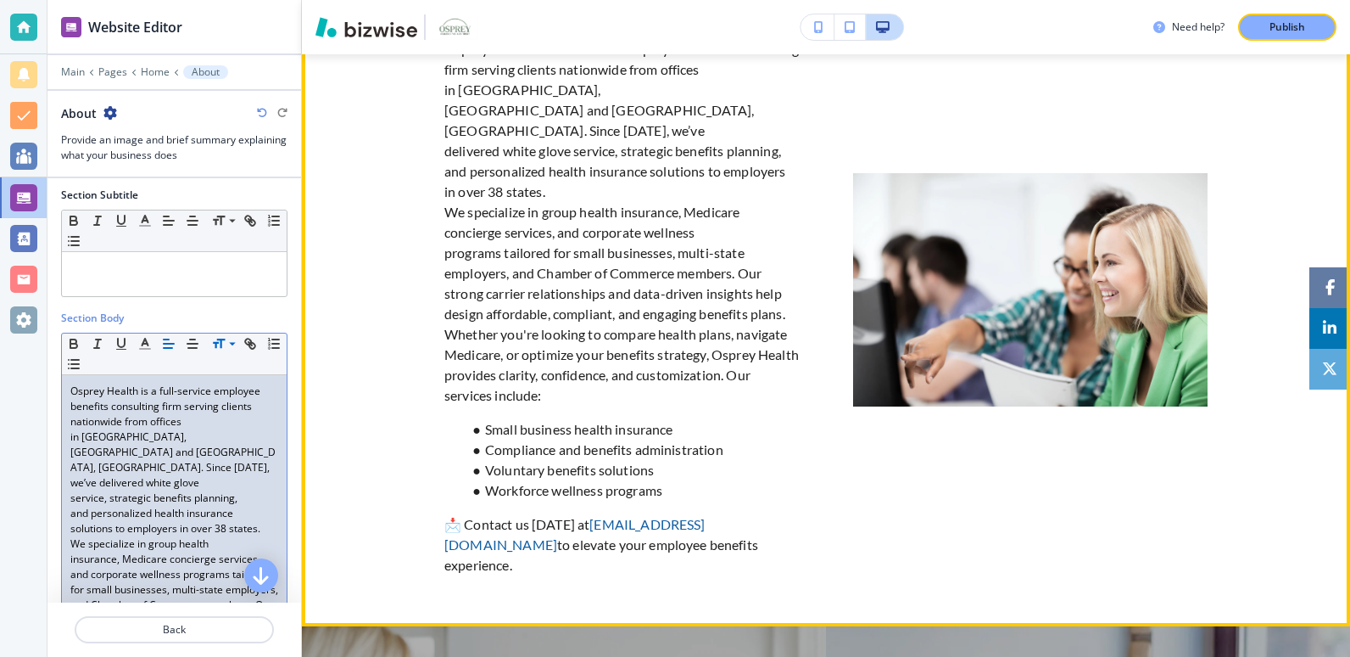
scroll to position [1042, 0]
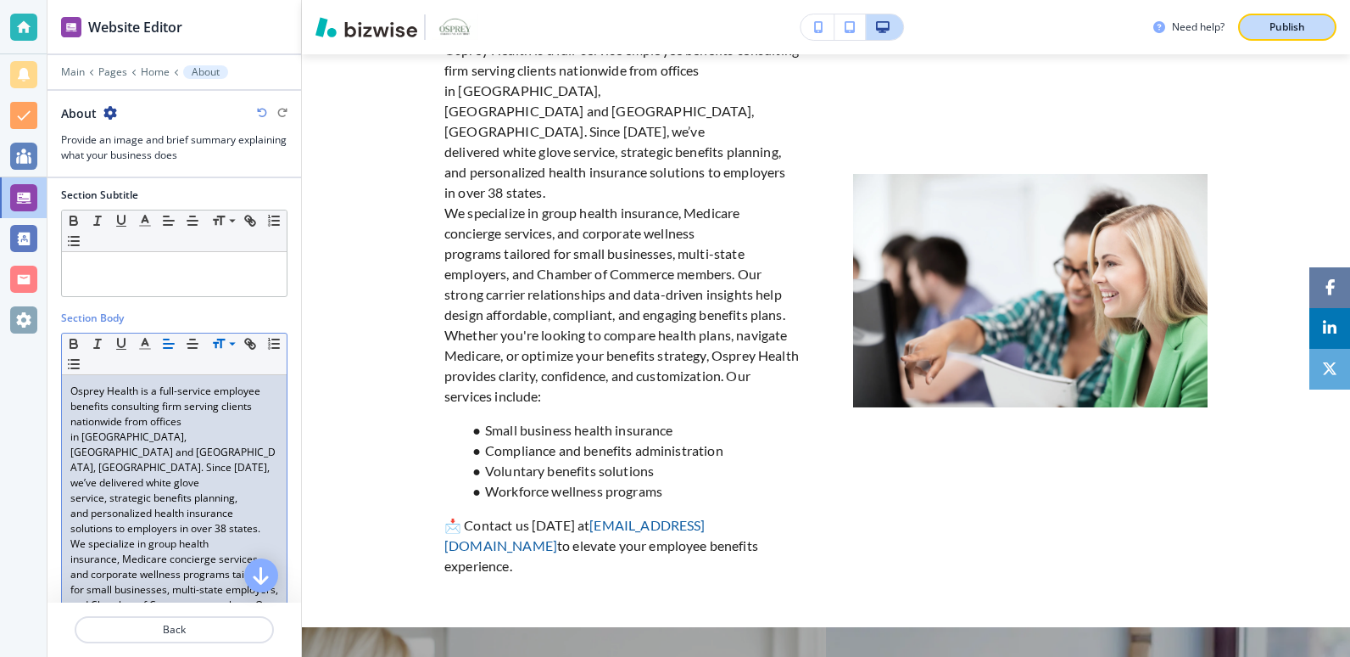
click at [1263, 33] on div "Publish" at bounding box center [1288, 27] width 54 height 15
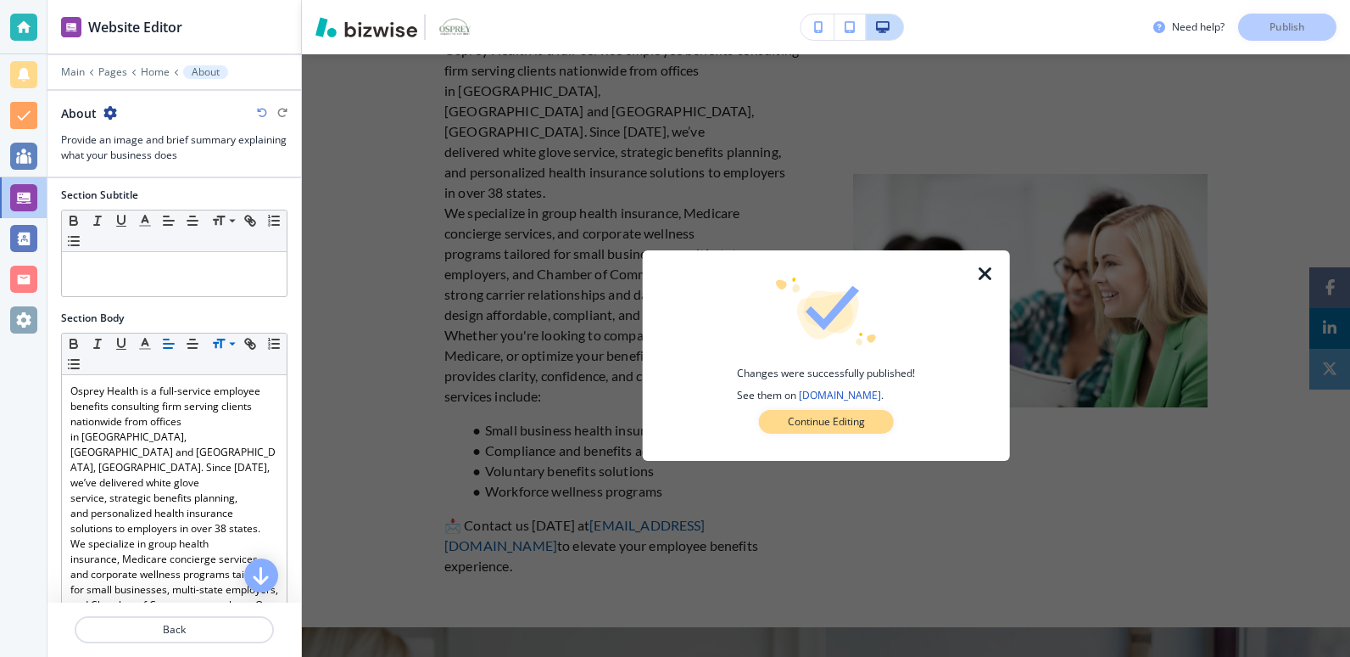
click at [834, 417] on p "Continue Editing" at bounding box center [826, 421] width 77 height 15
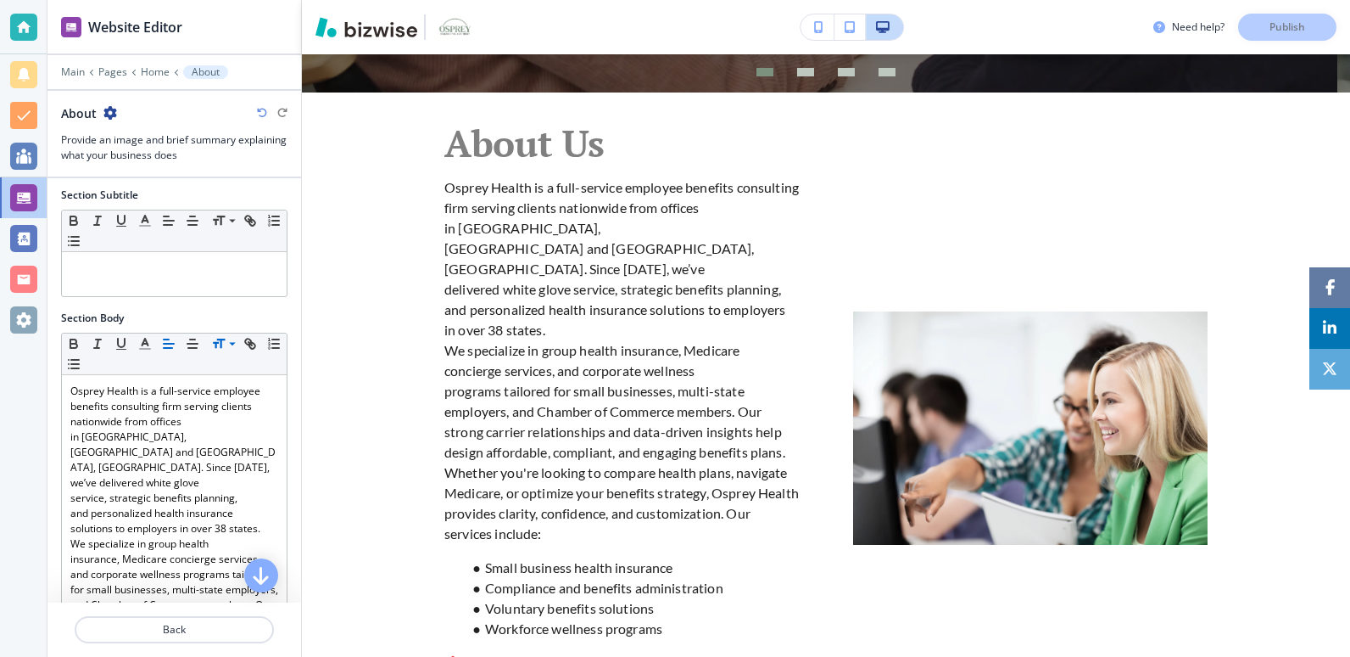
scroll to position [903, 0]
